Goal: Task Accomplishment & Management: Use online tool/utility

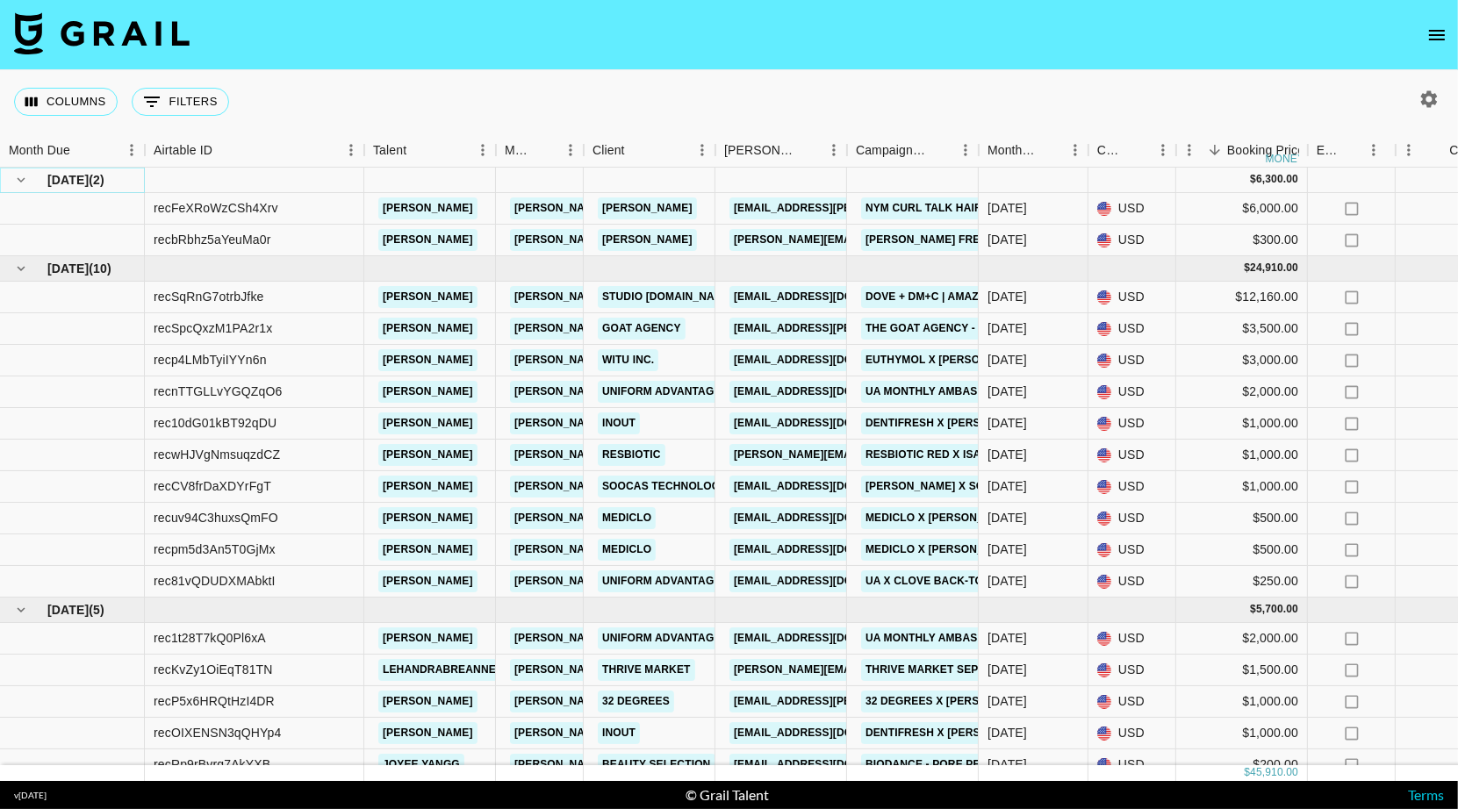
click at [22, 184] on icon "hide children" at bounding box center [21, 180] width 16 height 16
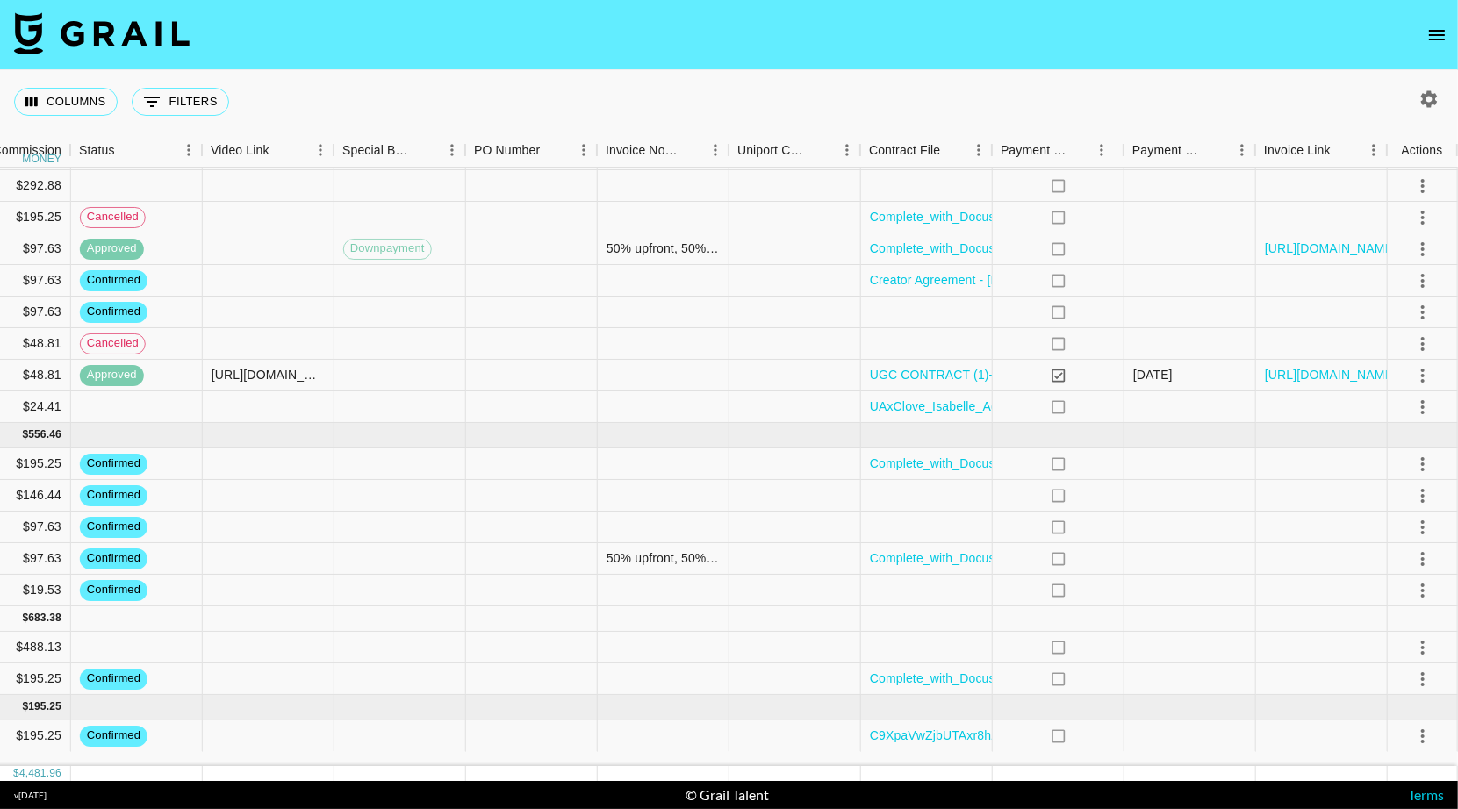
scroll to position [111, 1455]
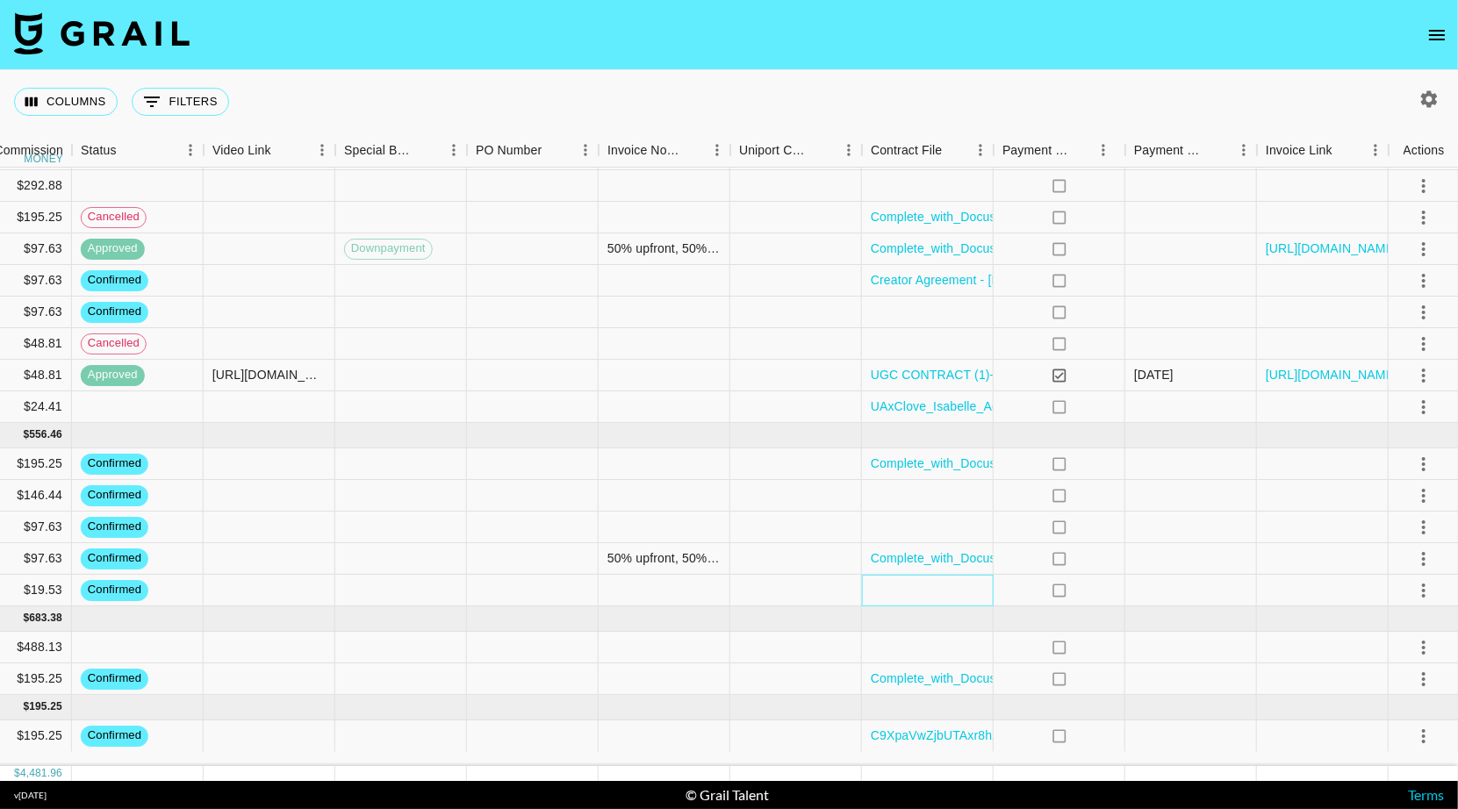
click at [950, 594] on div at bounding box center [928, 591] width 132 height 32
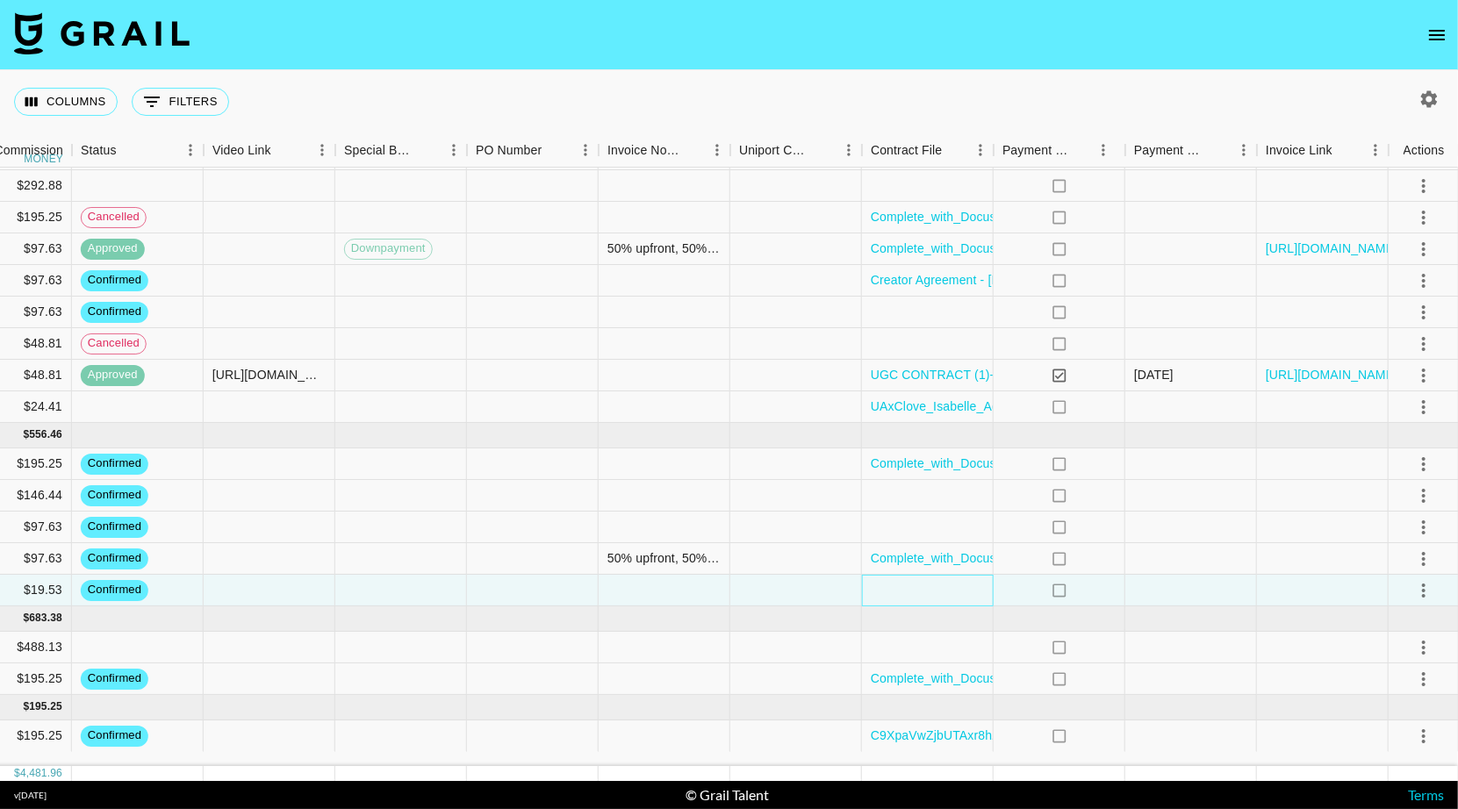
click at [950, 594] on div at bounding box center [928, 591] width 132 height 32
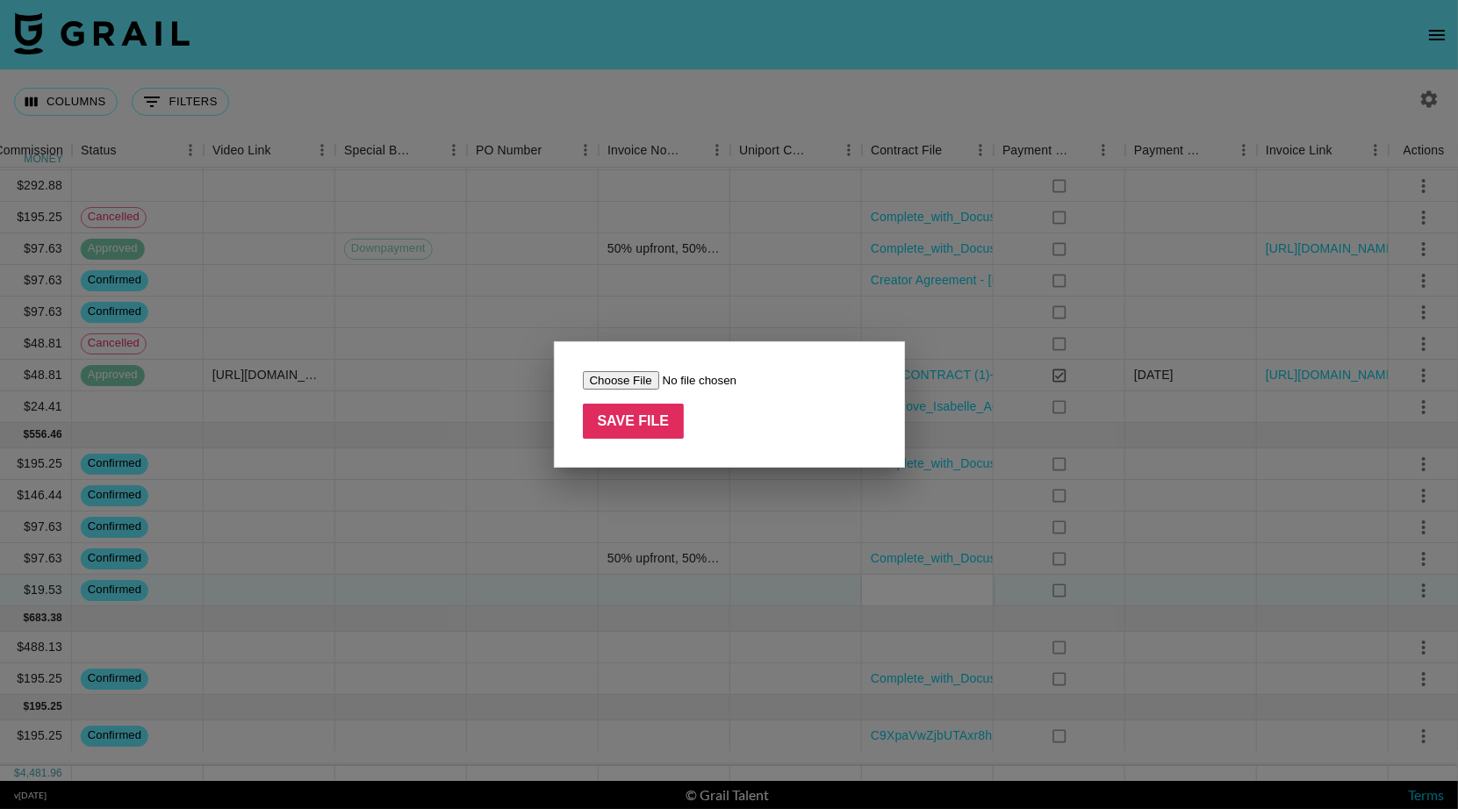
click at [616, 382] on input "file" at bounding box center [694, 380] width 222 height 18
type input "C:\fakepath\Paid Contents Agreement_Joyee Yang(25.08)-2.pdf"
click at [654, 419] on input "Save File" at bounding box center [634, 421] width 102 height 35
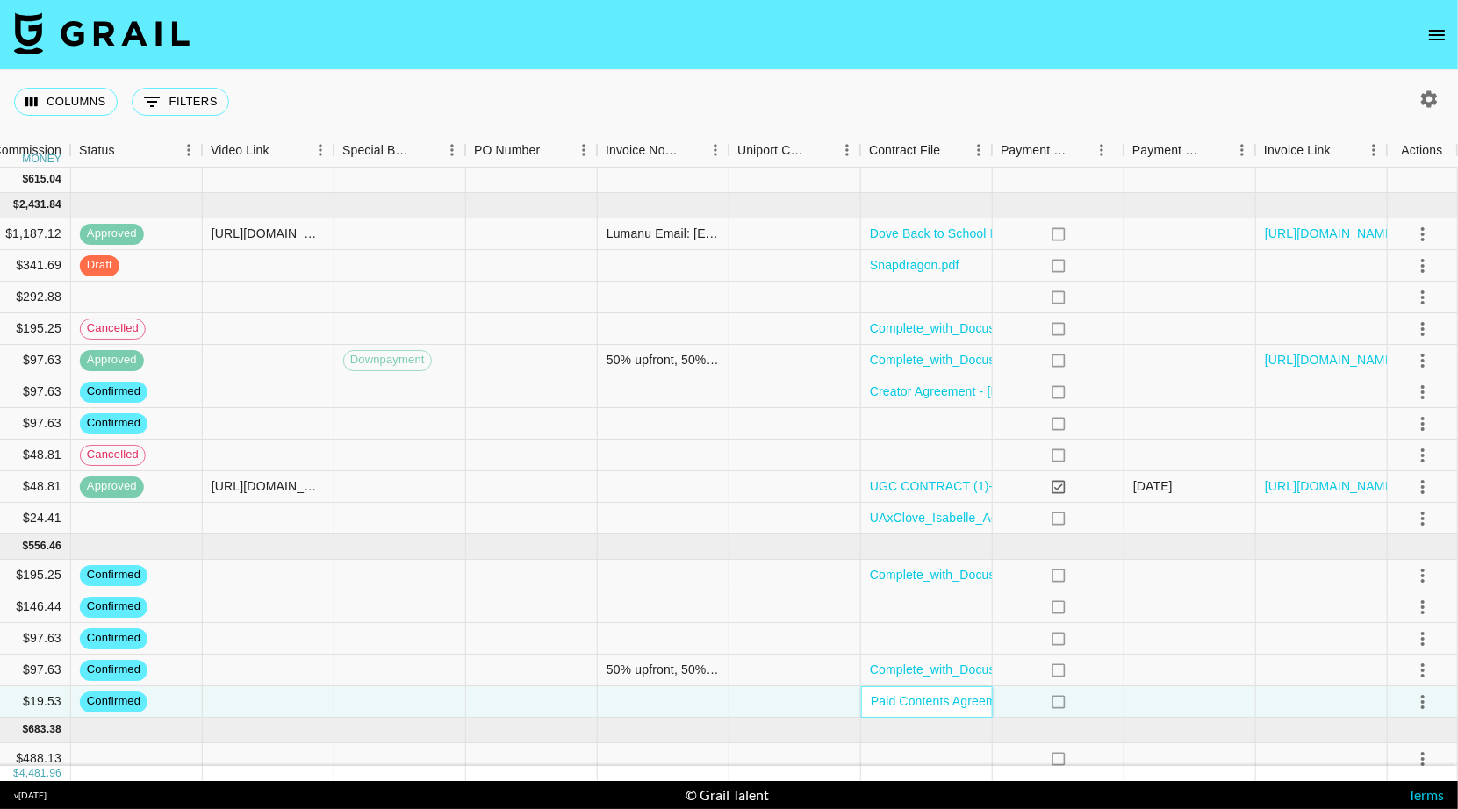
scroll to position [0, 1455]
click at [1305, 360] on link "[URL][DOMAIN_NAME]" at bounding box center [1331, 360] width 133 height 18
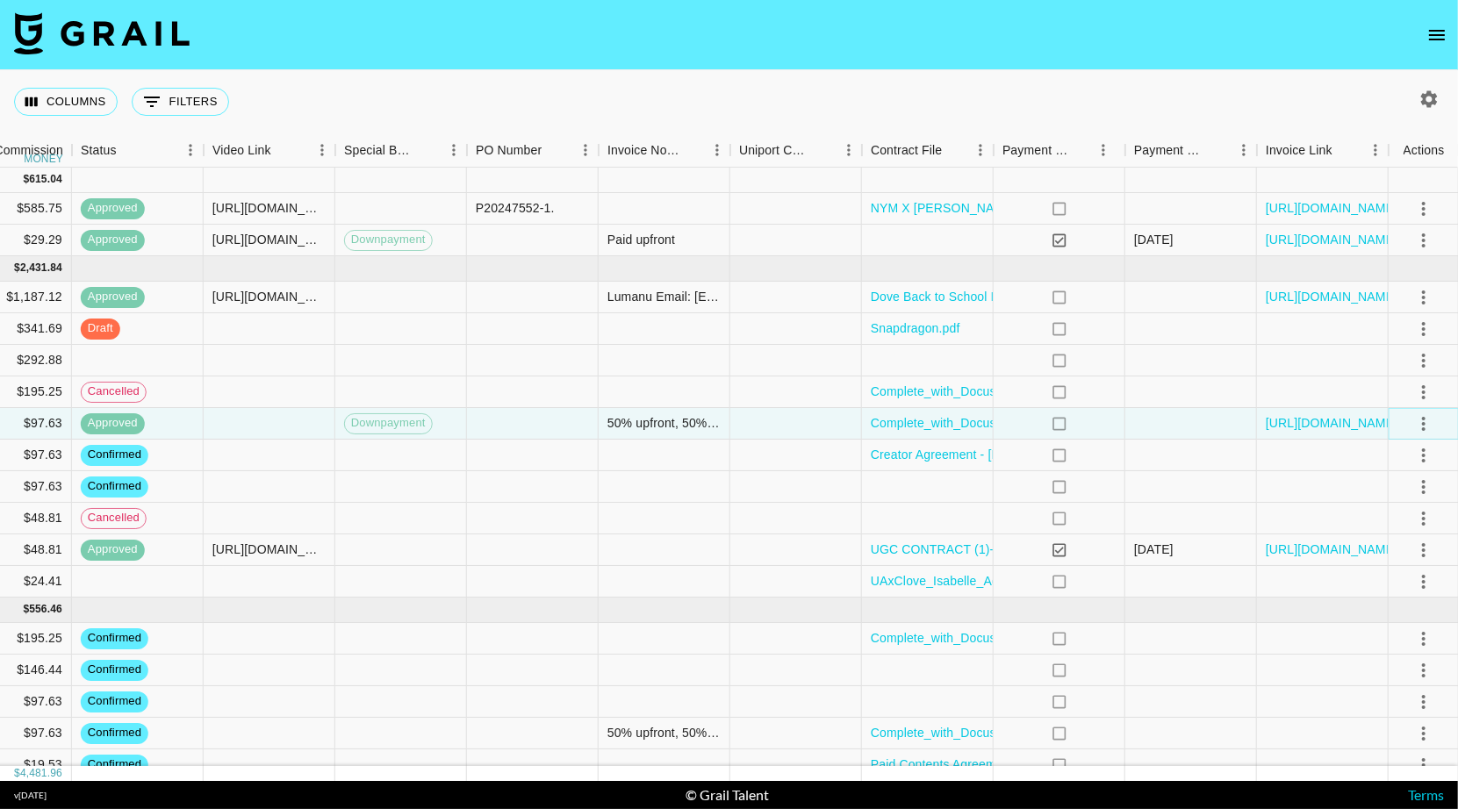
click at [1424, 424] on icon "select merge strategy" at bounding box center [1423, 423] width 21 height 21
click at [671, 297] on div "Lumanu Email: [EMAIL_ADDRESS][DOMAIN_NAME]" at bounding box center [663, 297] width 113 height 18
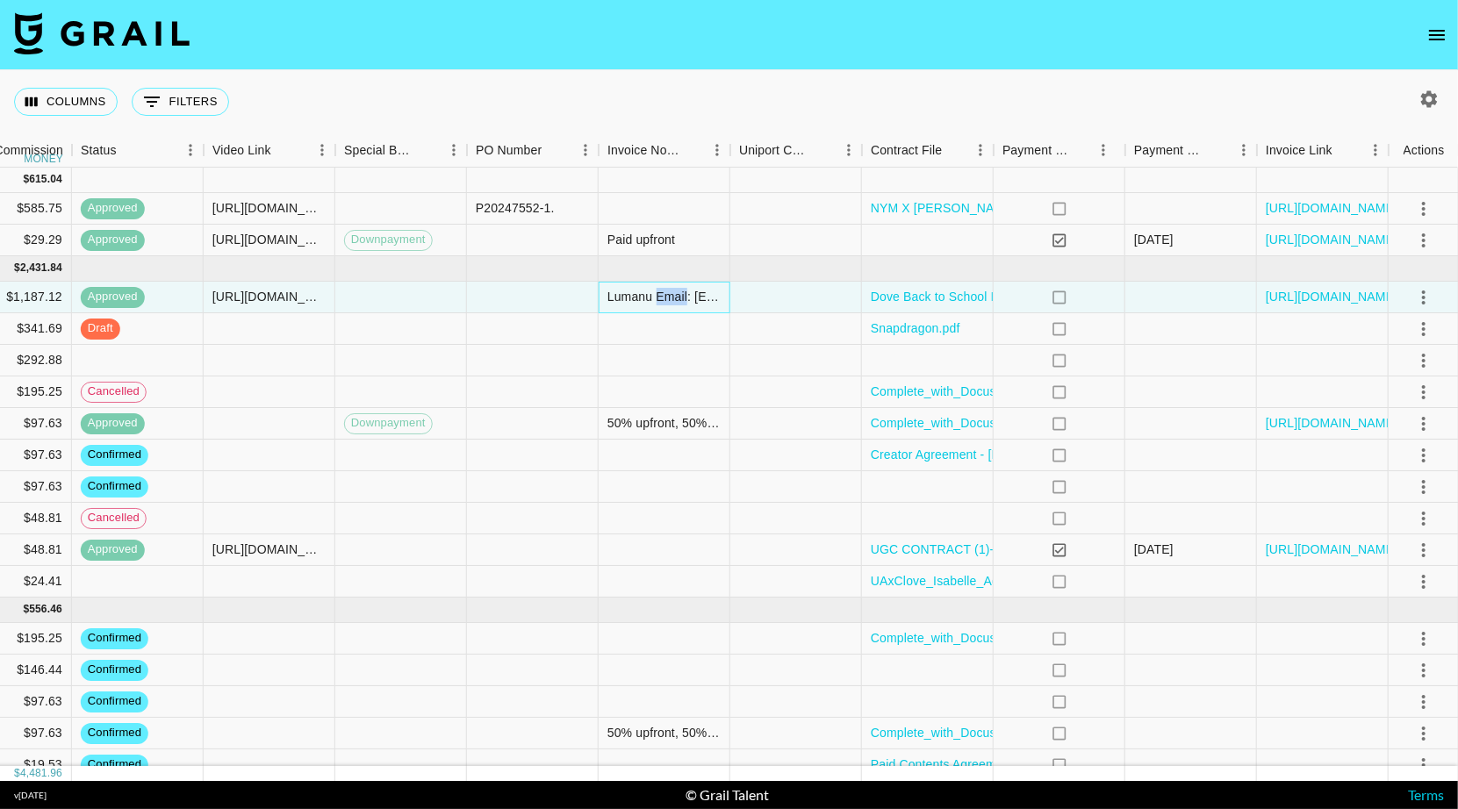
click at [671, 297] on div "Lumanu Email: [EMAIL_ADDRESS][DOMAIN_NAME]" at bounding box center [663, 297] width 113 height 18
click at [699, 333] on div at bounding box center [665, 329] width 132 height 32
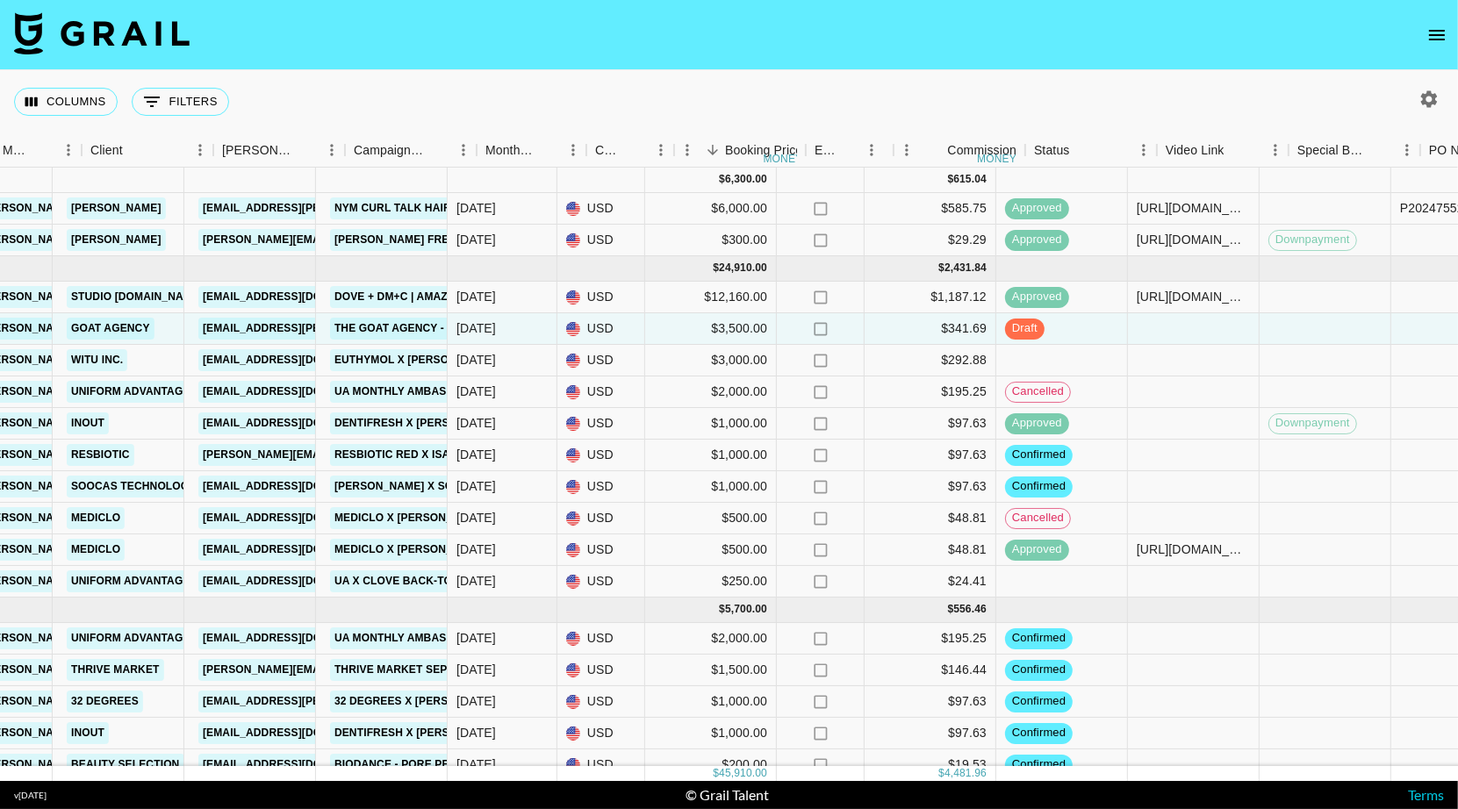
scroll to position [1, 540]
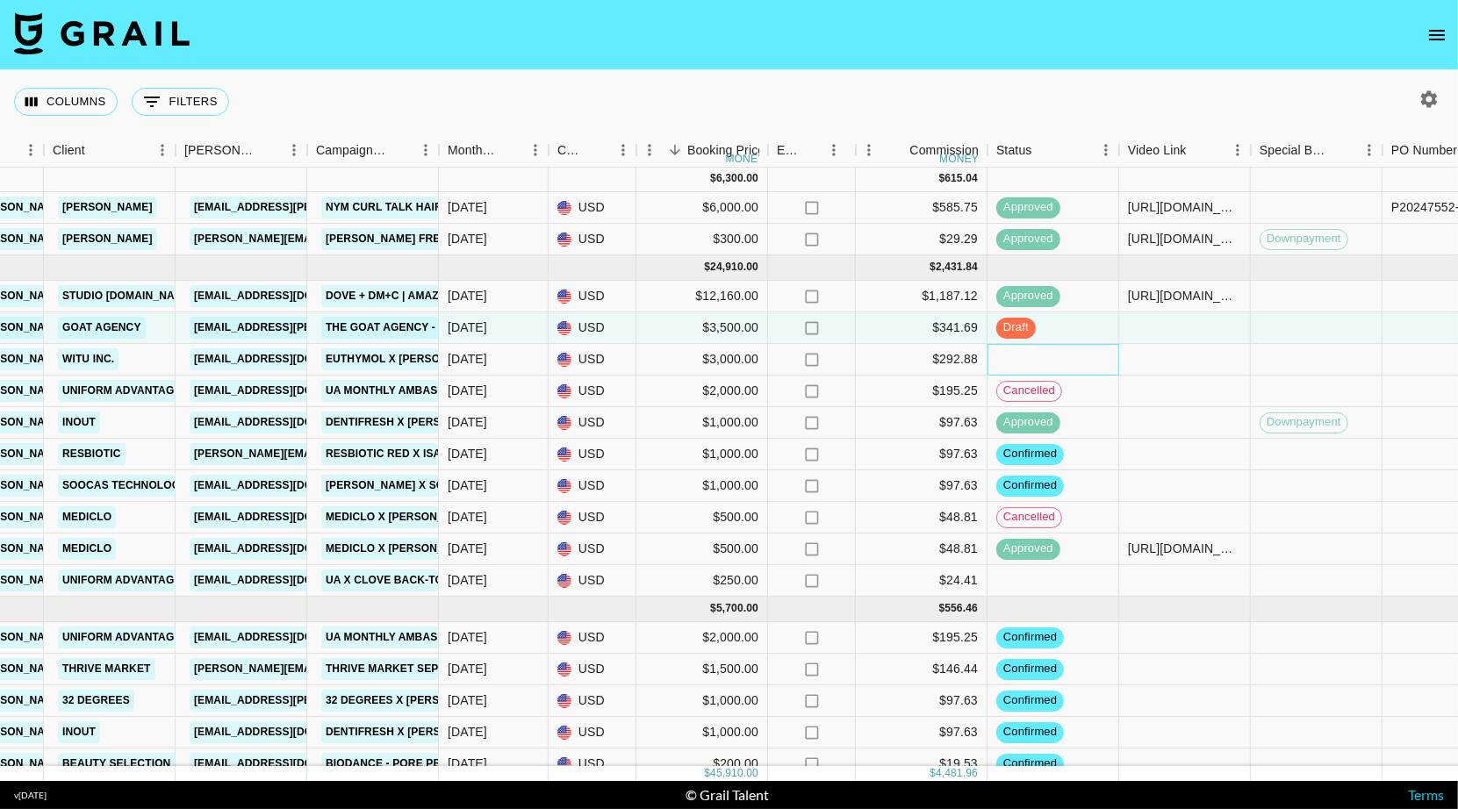
click at [1091, 362] on div at bounding box center [1053, 360] width 132 height 32
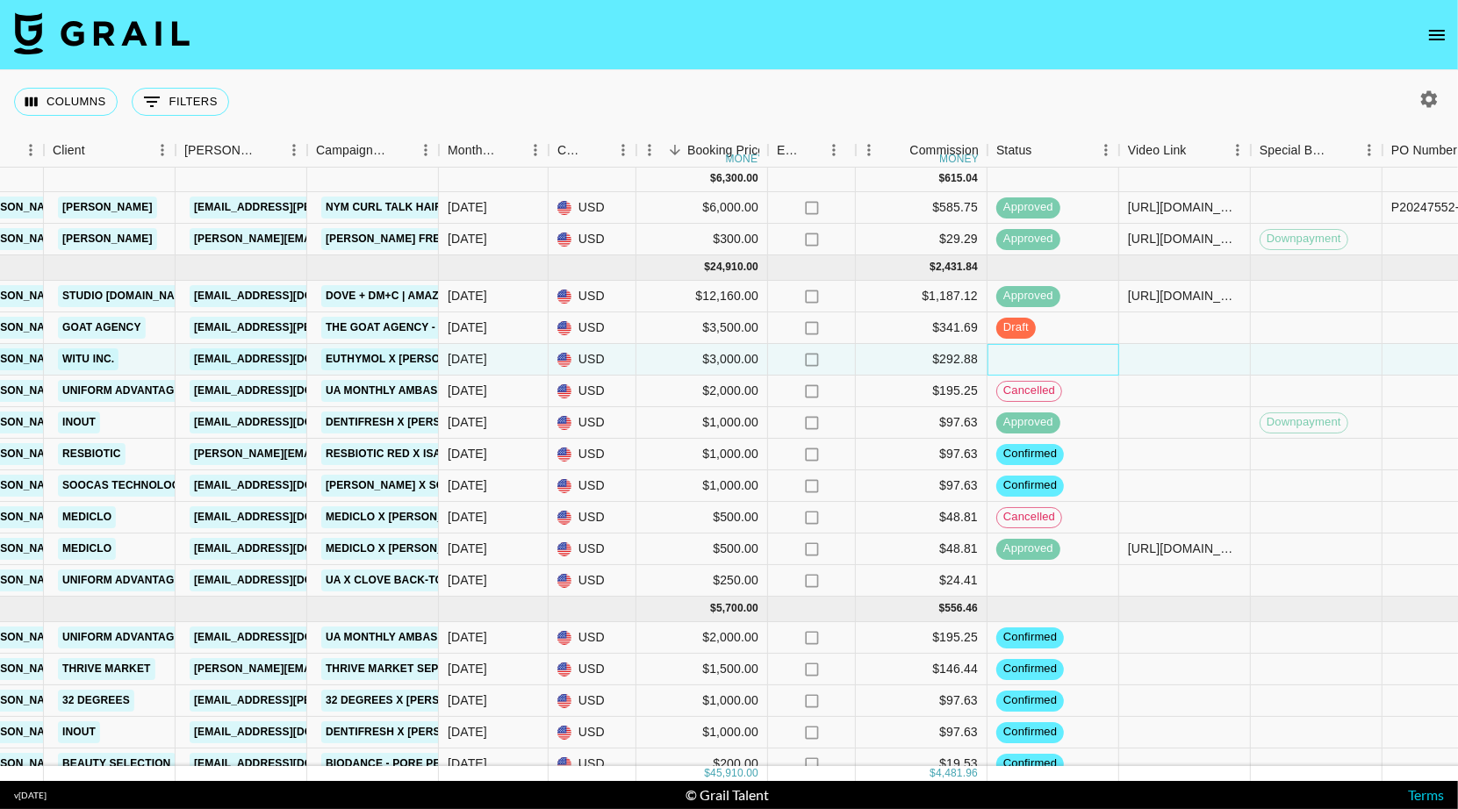
click at [1091, 362] on div at bounding box center [1053, 360] width 132 height 32
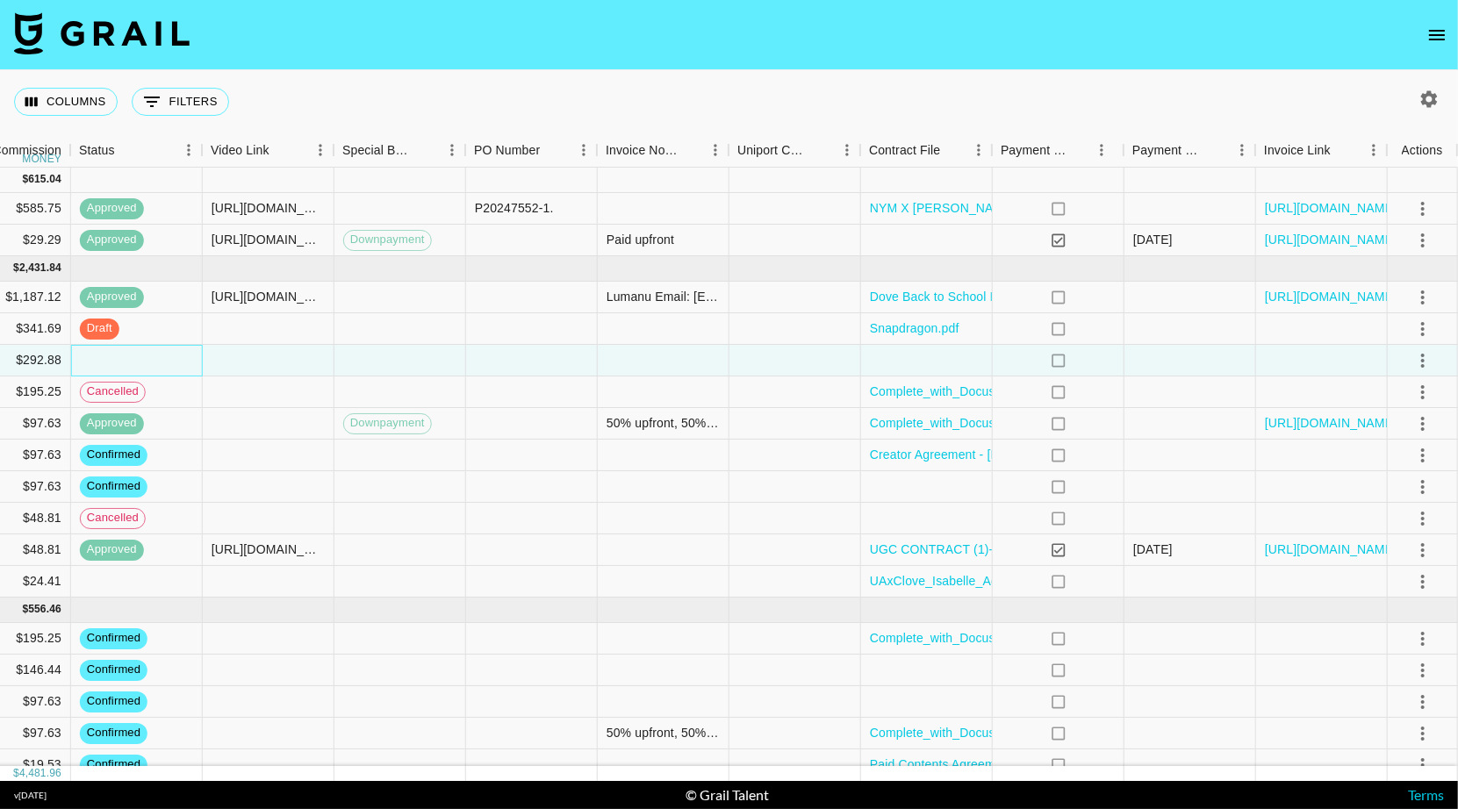
scroll to position [0, 1455]
click at [1429, 366] on icon "select merge strategy" at bounding box center [1423, 360] width 21 height 21
click at [1412, 407] on li "Confirm" at bounding box center [1401, 406] width 114 height 32
click at [893, 359] on div at bounding box center [928, 361] width 132 height 32
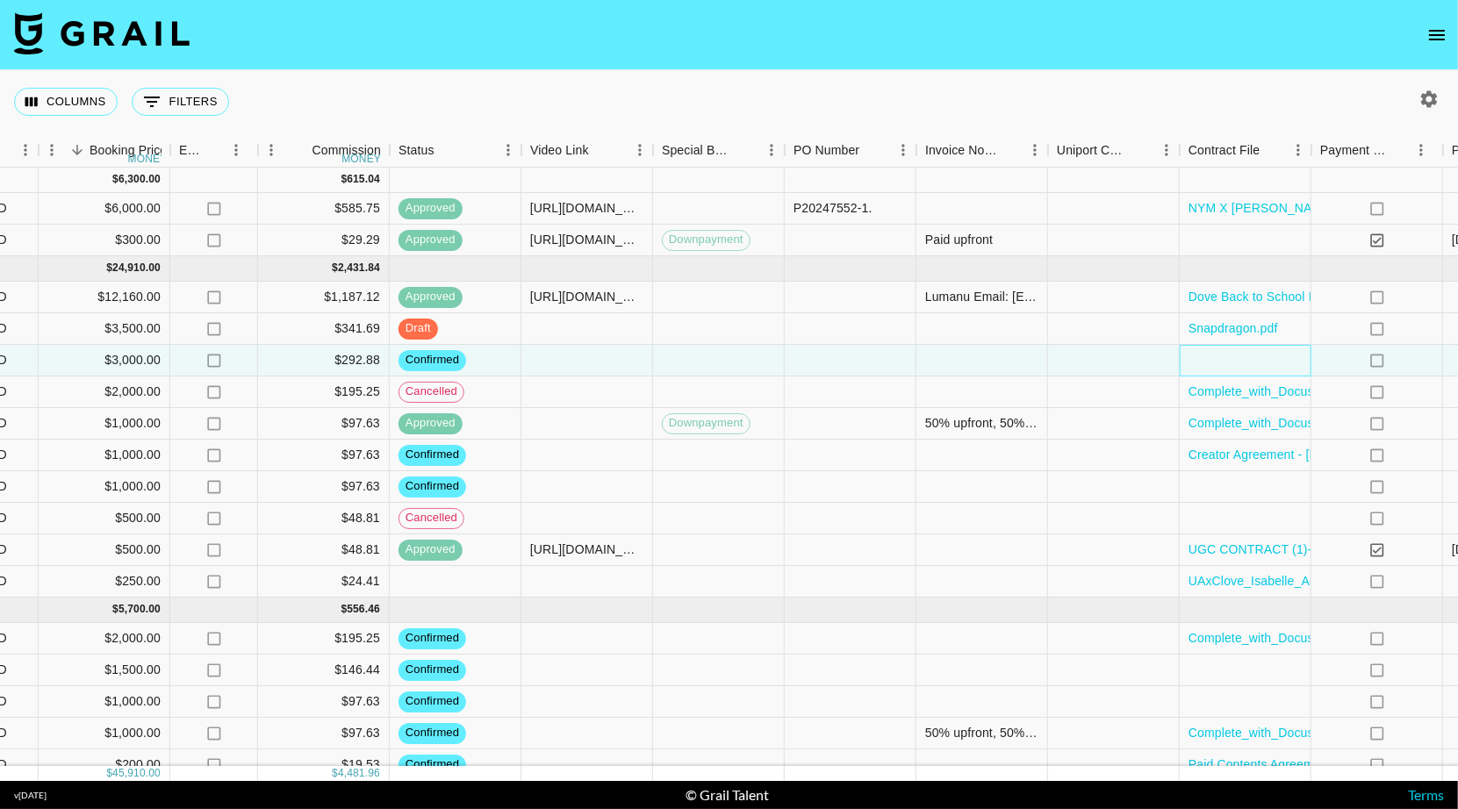
scroll to position [0, 1132]
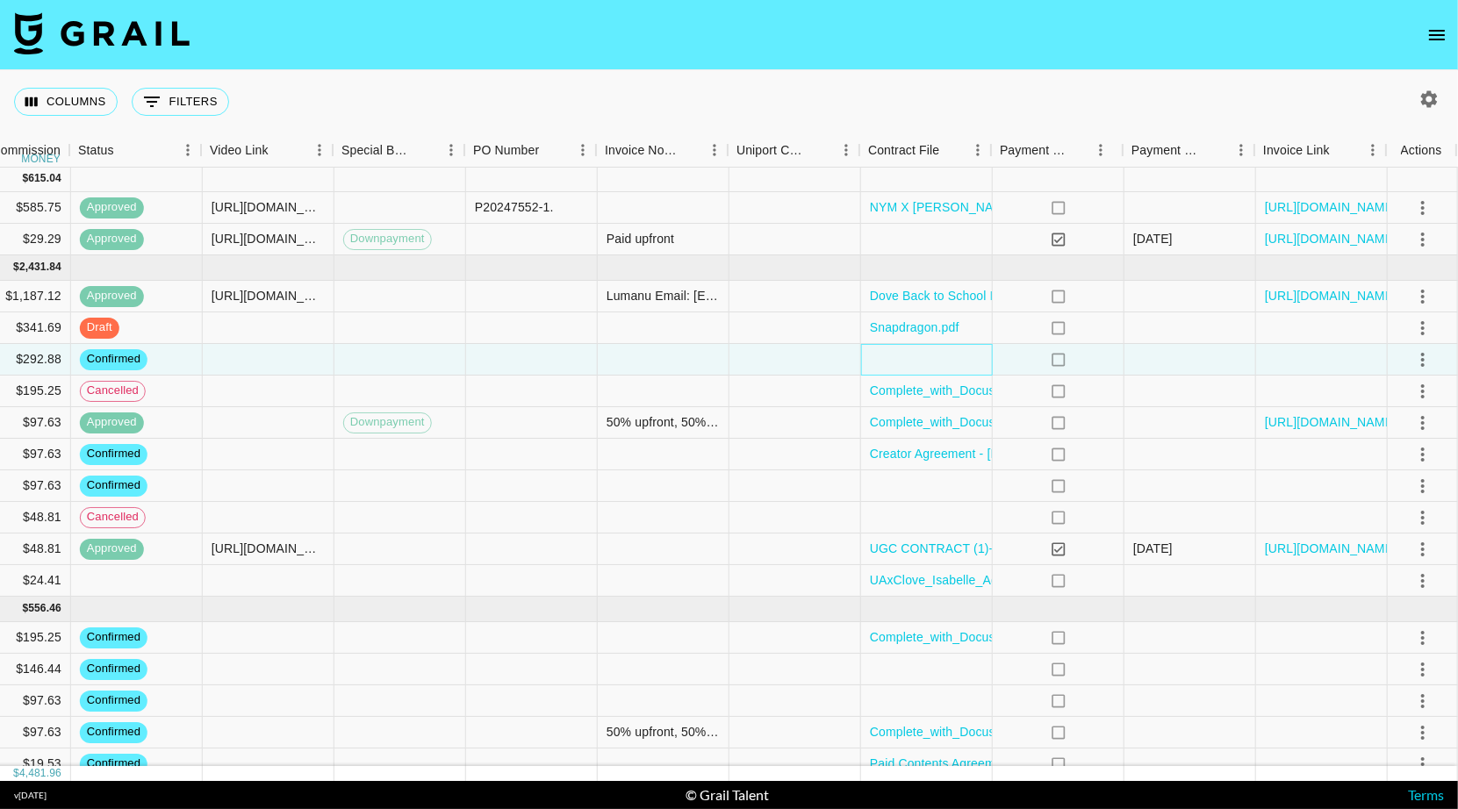
click at [904, 365] on div at bounding box center [927, 360] width 132 height 32
click at [904, 365] on div at bounding box center [928, 360] width 132 height 32
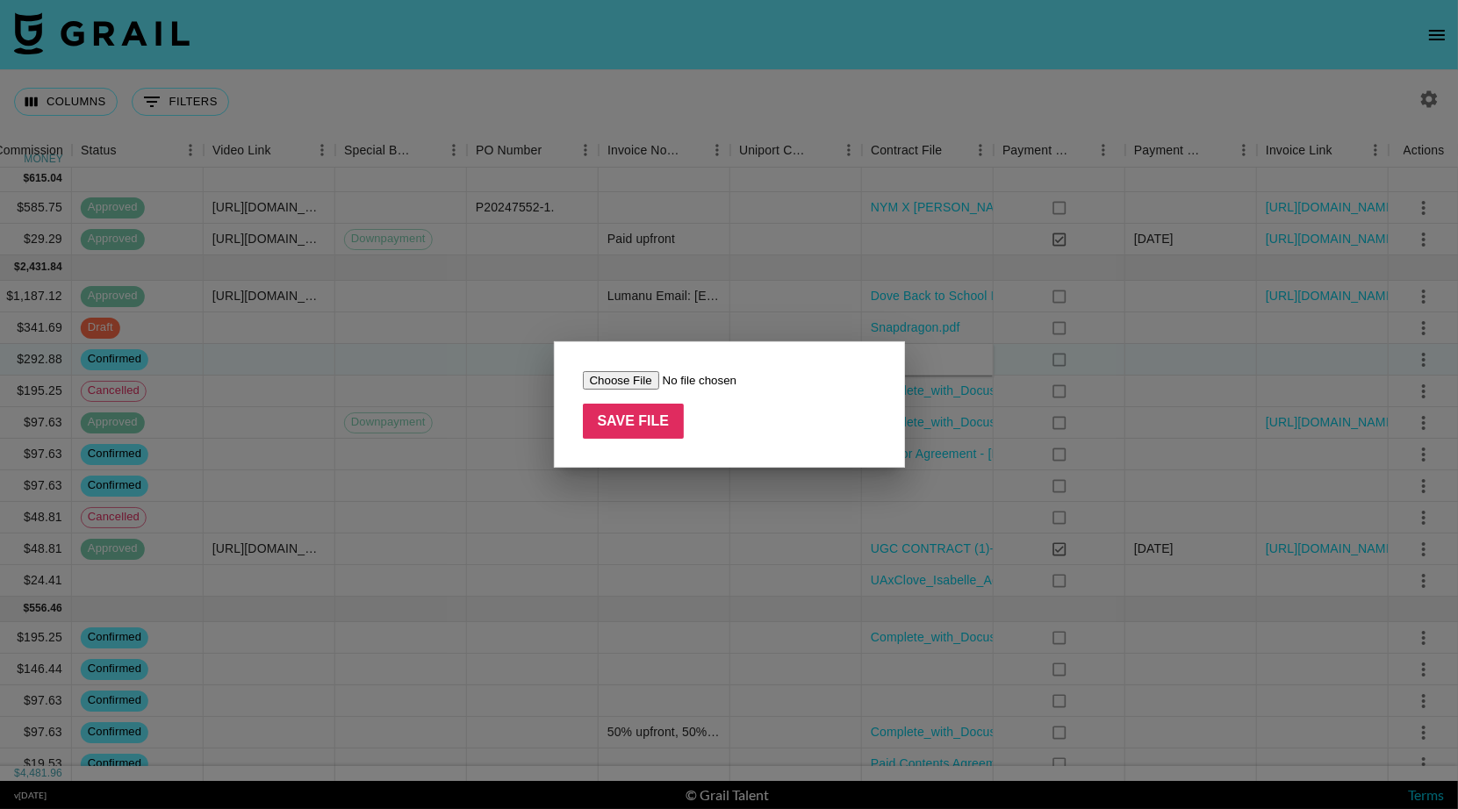
click at [634, 378] on input "file" at bounding box center [694, 380] width 222 height 18
type input "C:\fakepath\(섭외-글로벌 캠페인) [윗유BRDG-25-0906](섭외)_(표준)_v25082…"
click at [646, 426] on input "Save File" at bounding box center [634, 421] width 102 height 35
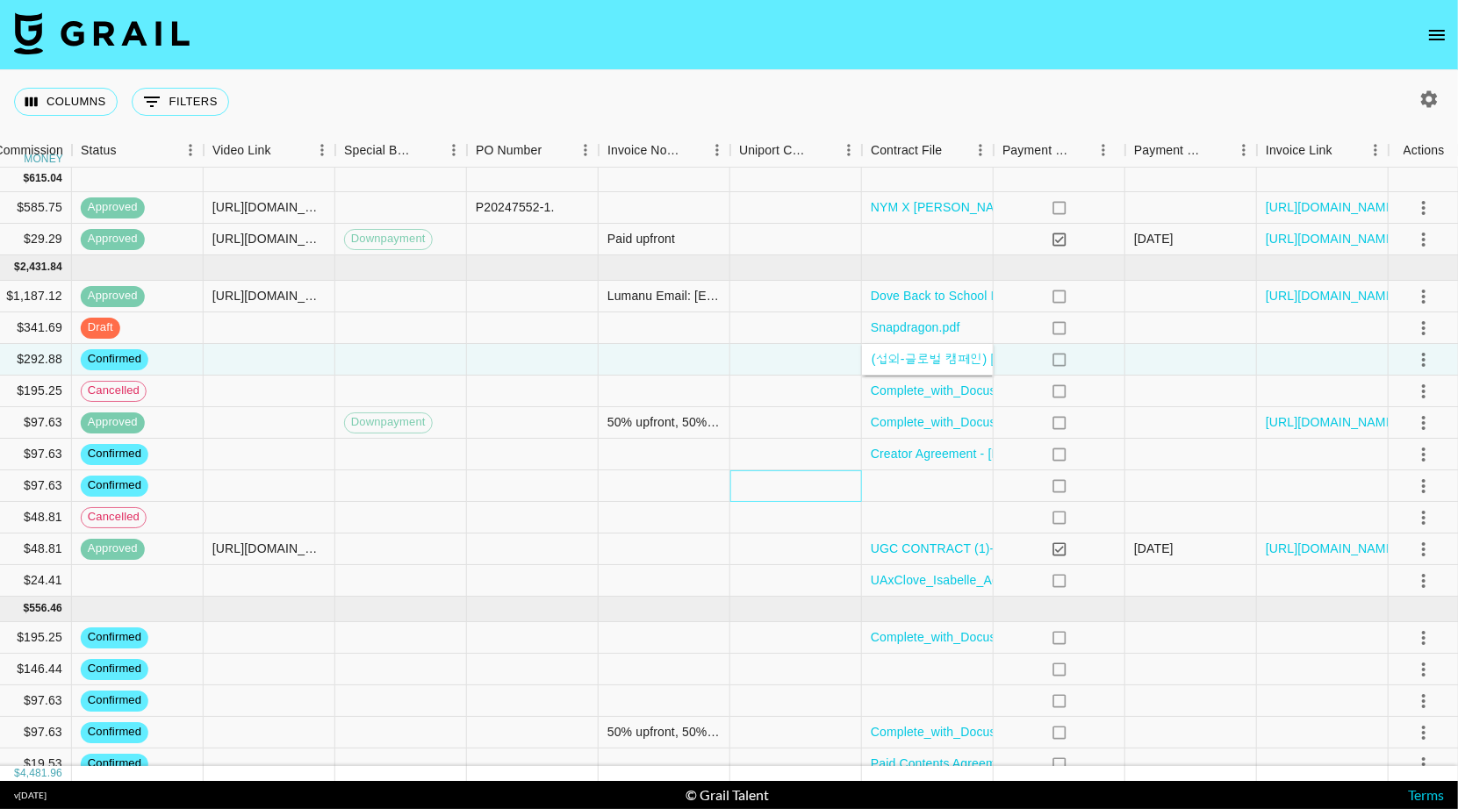
click at [839, 498] on div at bounding box center [796, 486] width 132 height 32
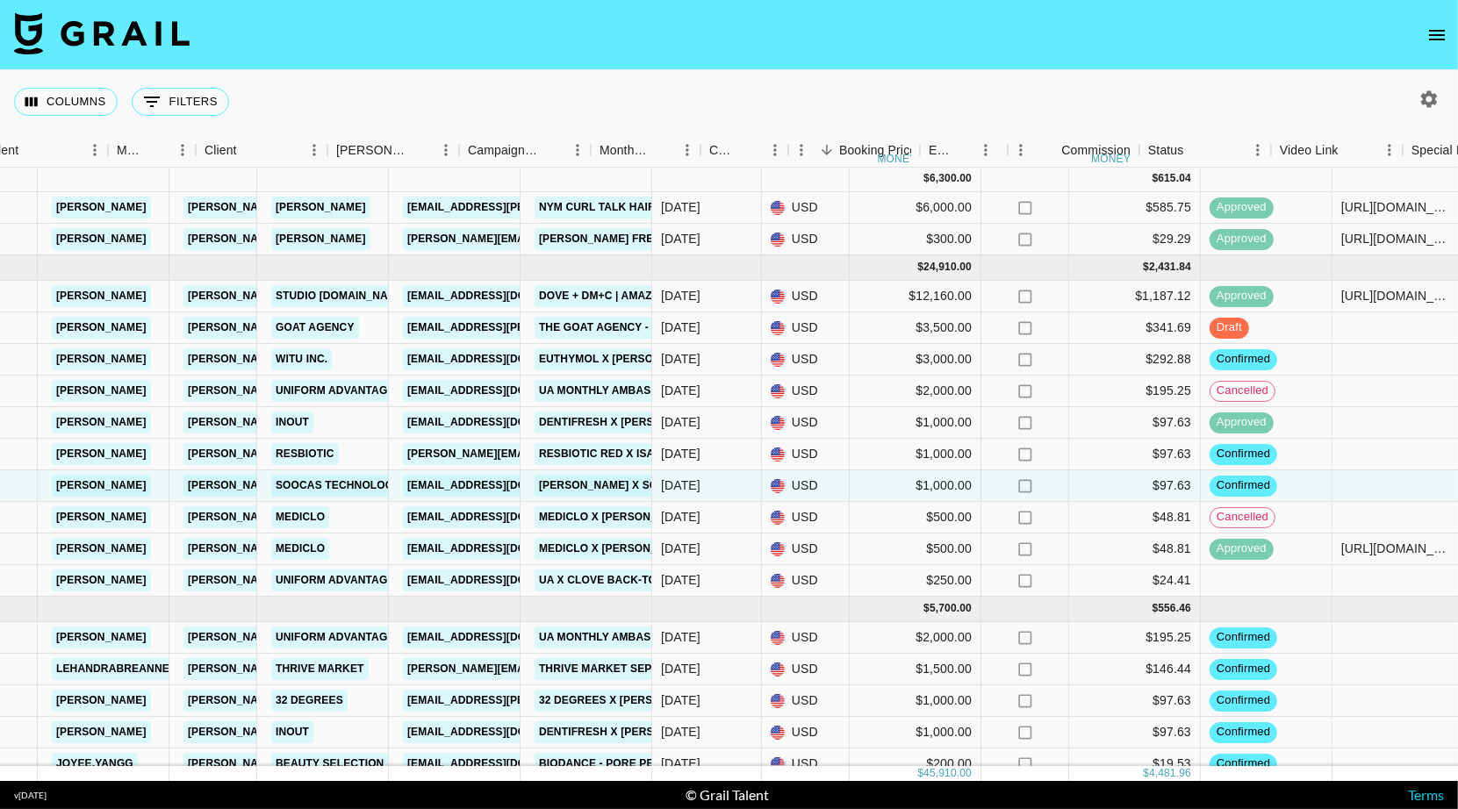
scroll to position [1, 388]
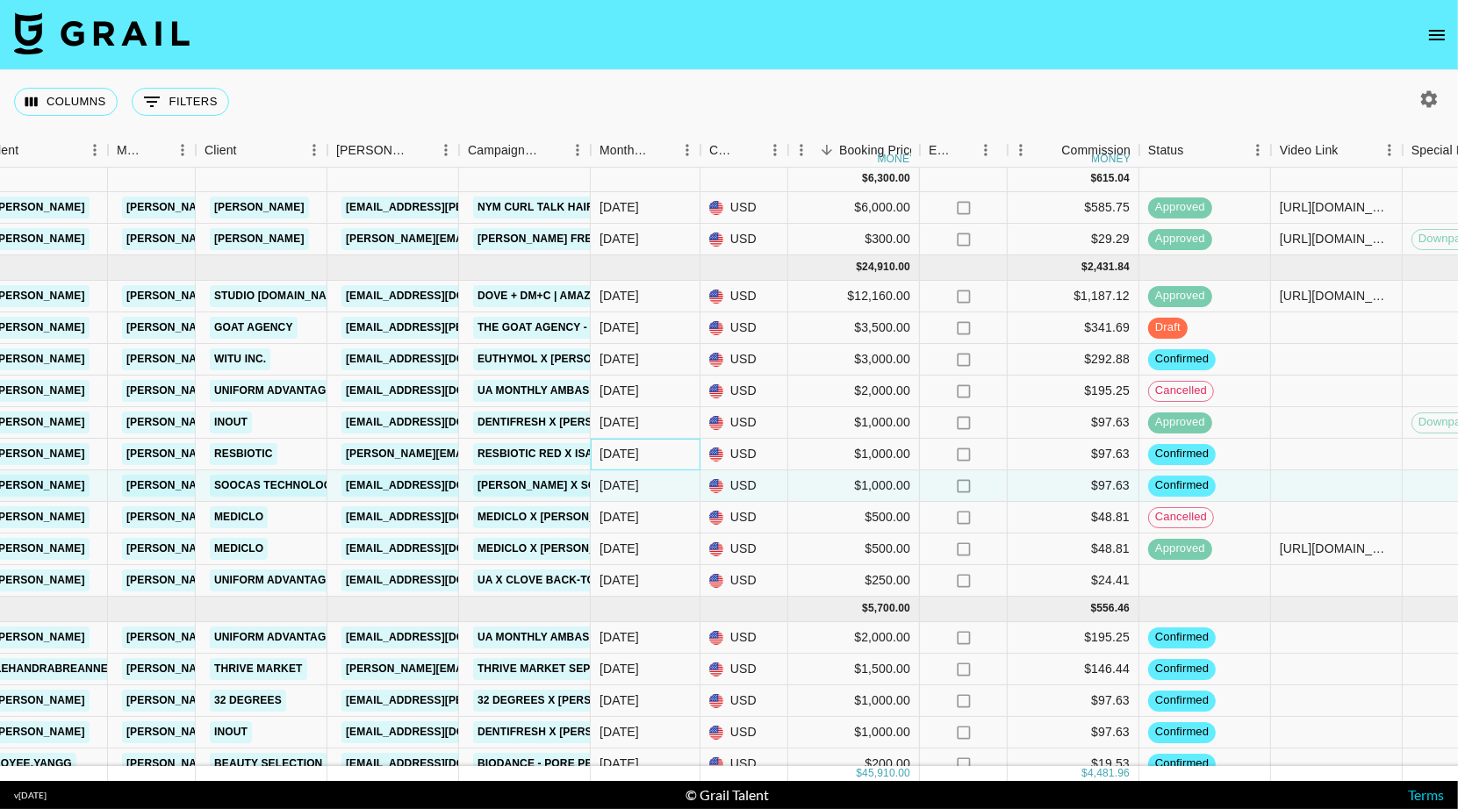
click at [634, 462] on div "[DATE]" at bounding box center [618, 454] width 39 height 18
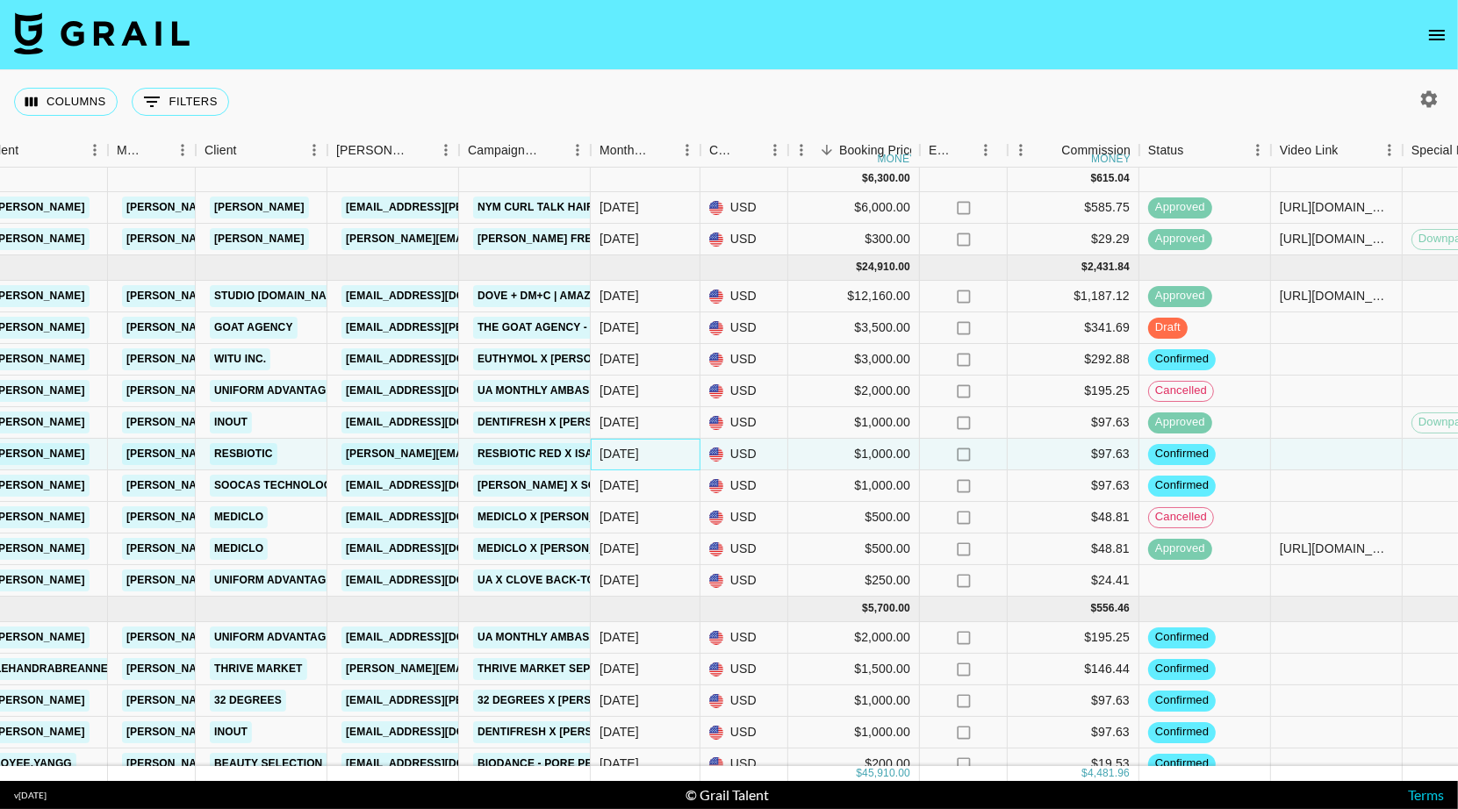
click at [634, 462] on div "[DATE]" at bounding box center [618, 454] width 39 height 18
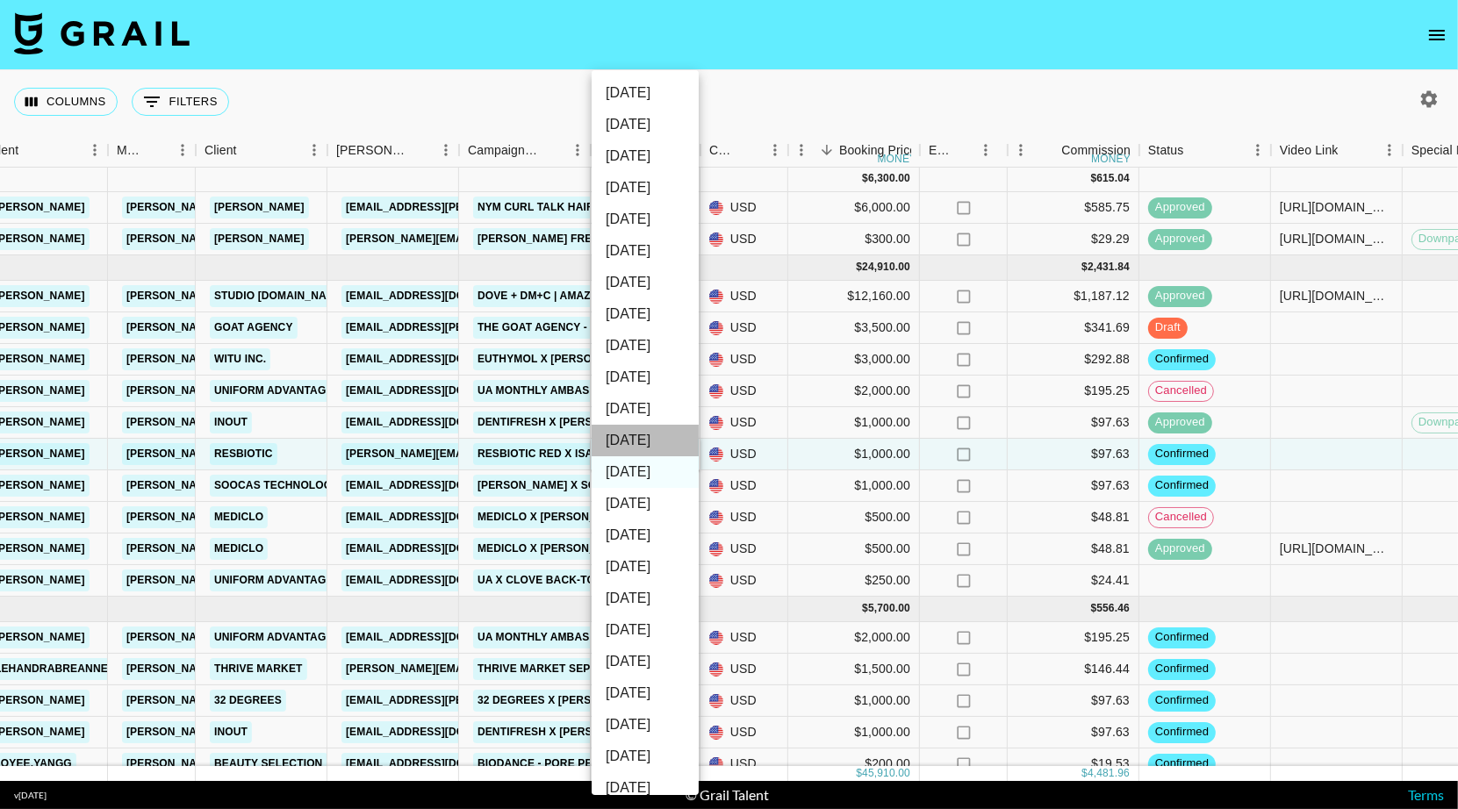
click at [649, 438] on li "[DATE]" at bounding box center [644, 441] width 107 height 32
type input "[DATE]"
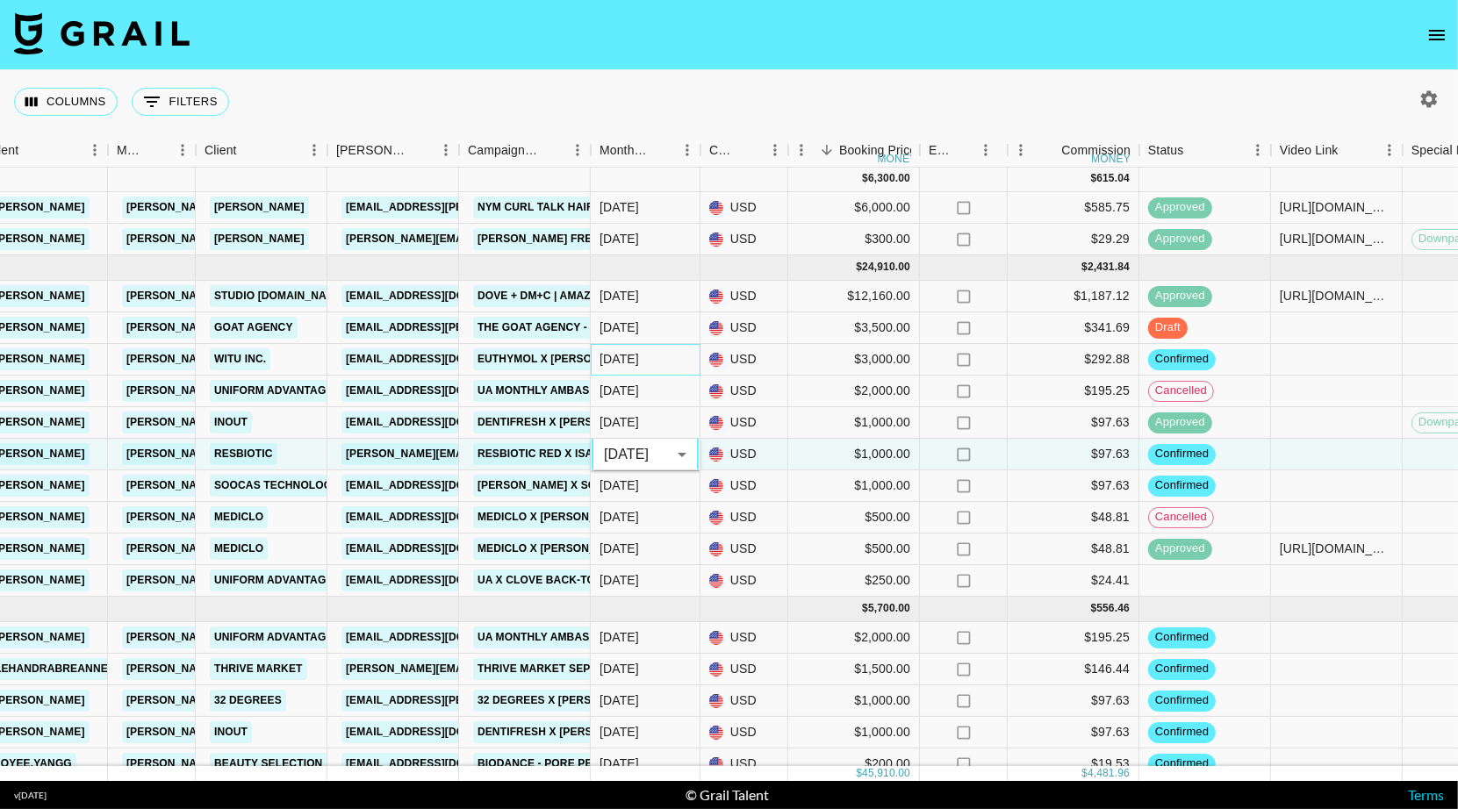
click at [634, 359] on div "[DATE]" at bounding box center [618, 359] width 39 height 18
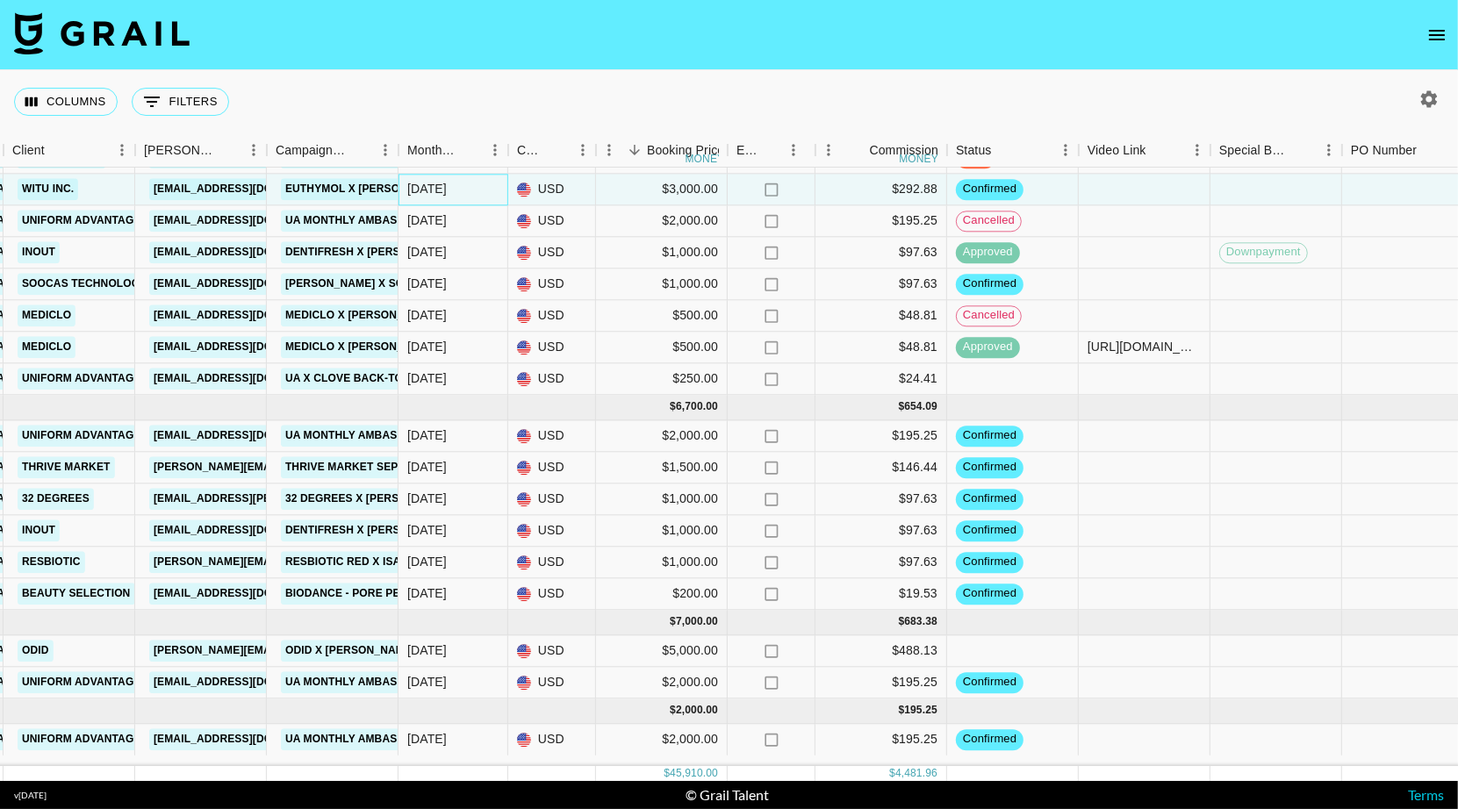
scroll to position [0, 0]
